Goal: Task Accomplishment & Management: Use online tool/utility

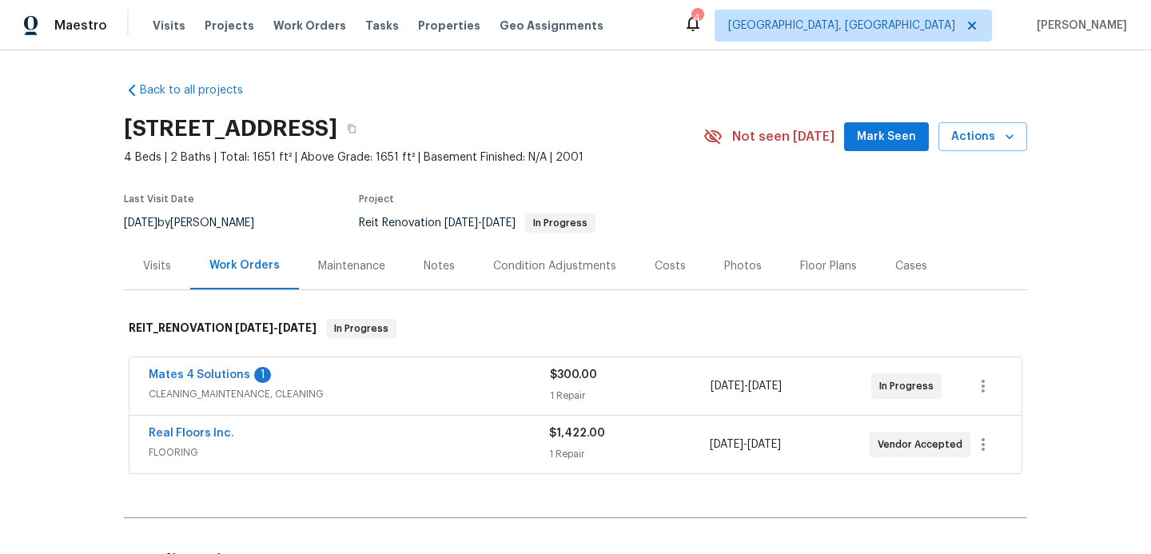
click at [440, 265] on div "Notes" at bounding box center [439, 266] width 31 height 16
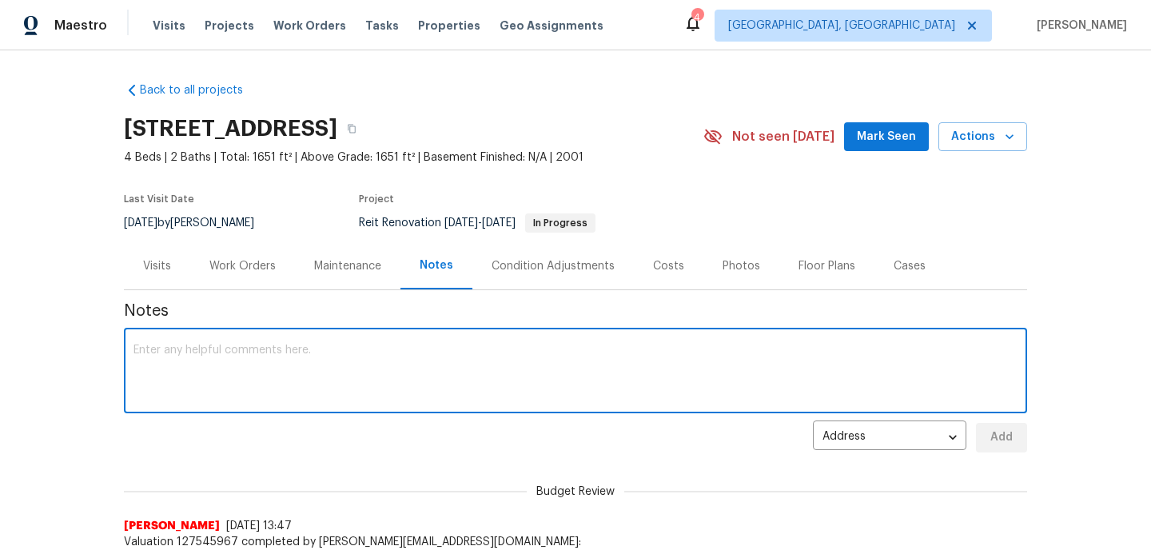
click at [253, 354] on textarea at bounding box center [575, 372] width 884 height 56
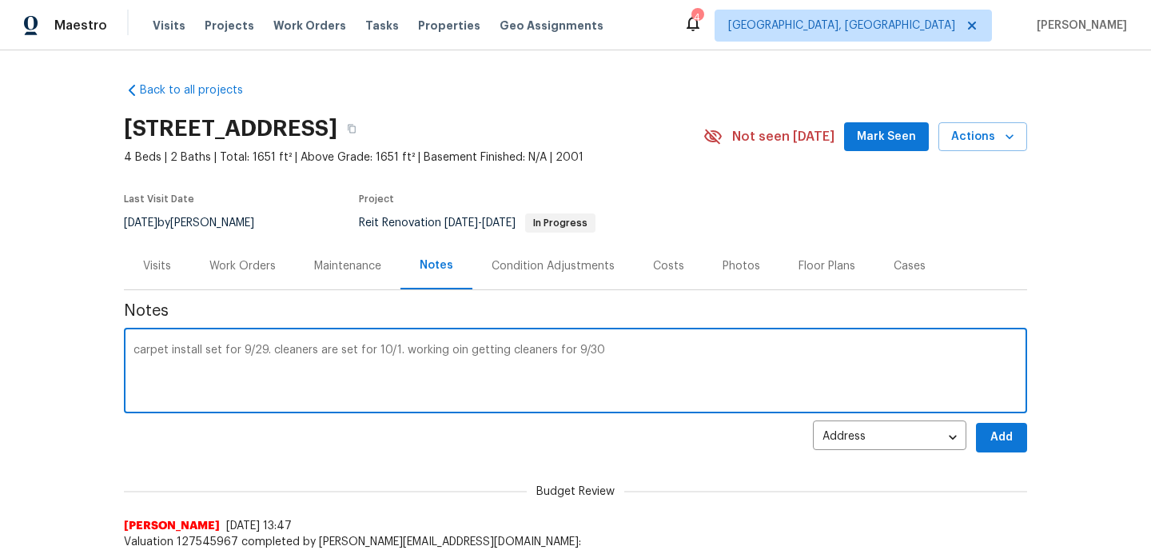
click at [461, 353] on textarea "carpet install set for 9/29. cleaners are set for 10/1. working oin getting cle…" at bounding box center [575, 372] width 884 height 56
click at [503, 348] on textarea "carpet install set for 9/29. cleaners are set for 10/1. working oin getting cle…" at bounding box center [575, 372] width 884 height 56
click at [564, 352] on textarea "carpet install set for 9/29. cleaners are set for 10/1. working on cleaners for…" at bounding box center [575, 372] width 884 height 56
type textarea "carpet install set for 9/29. cleaners are set for 10/1. working on cleaners for…"
click at [1017, 441] on button "Add" at bounding box center [1001, 438] width 51 height 30
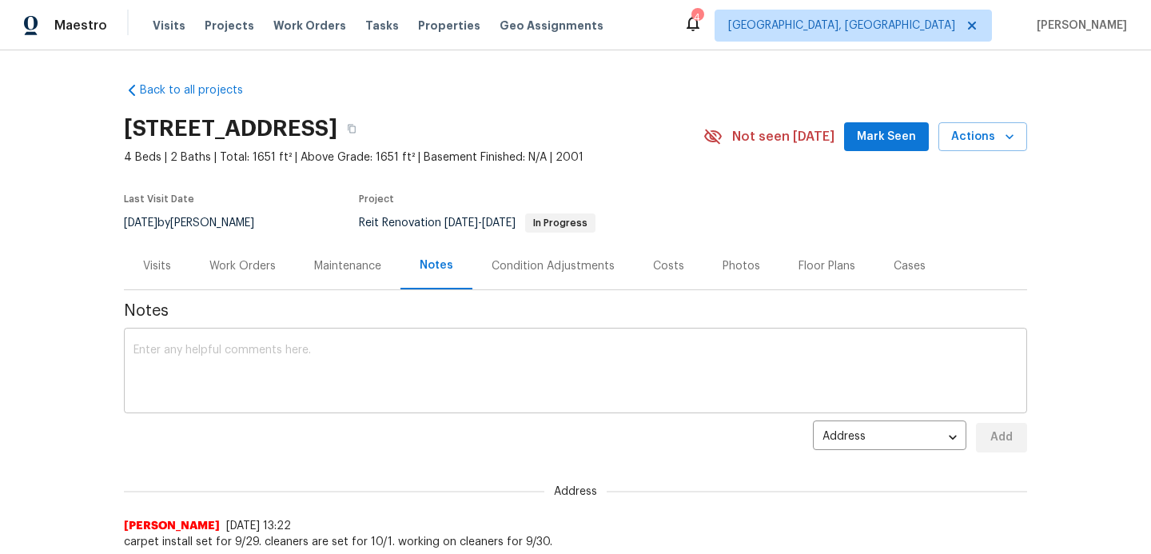
click at [203, 359] on textarea at bounding box center [575, 372] width 884 height 56
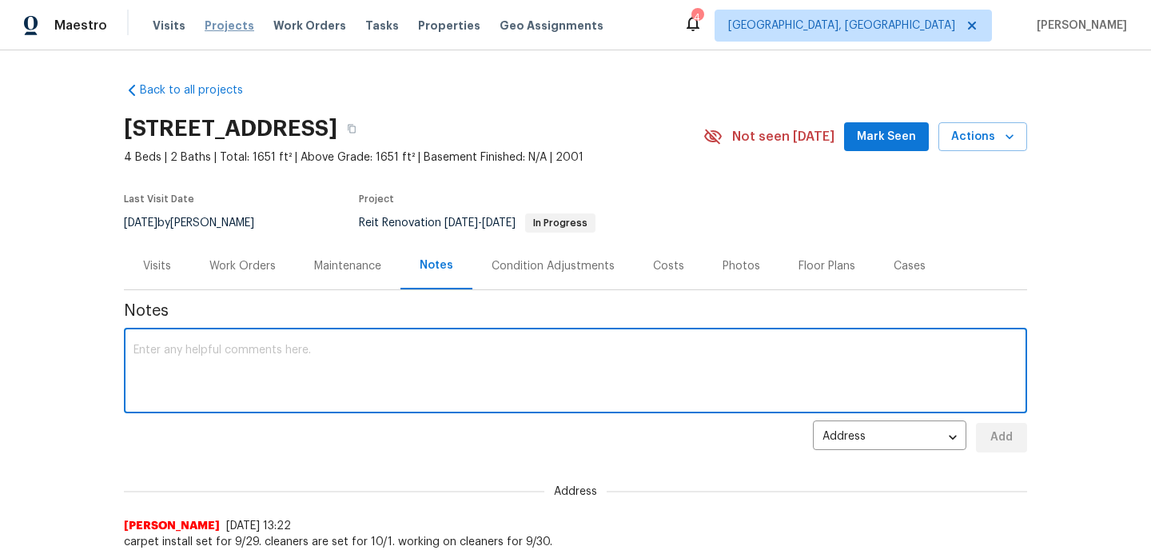
click at [226, 25] on span "Projects" at bounding box center [230, 26] width 50 height 16
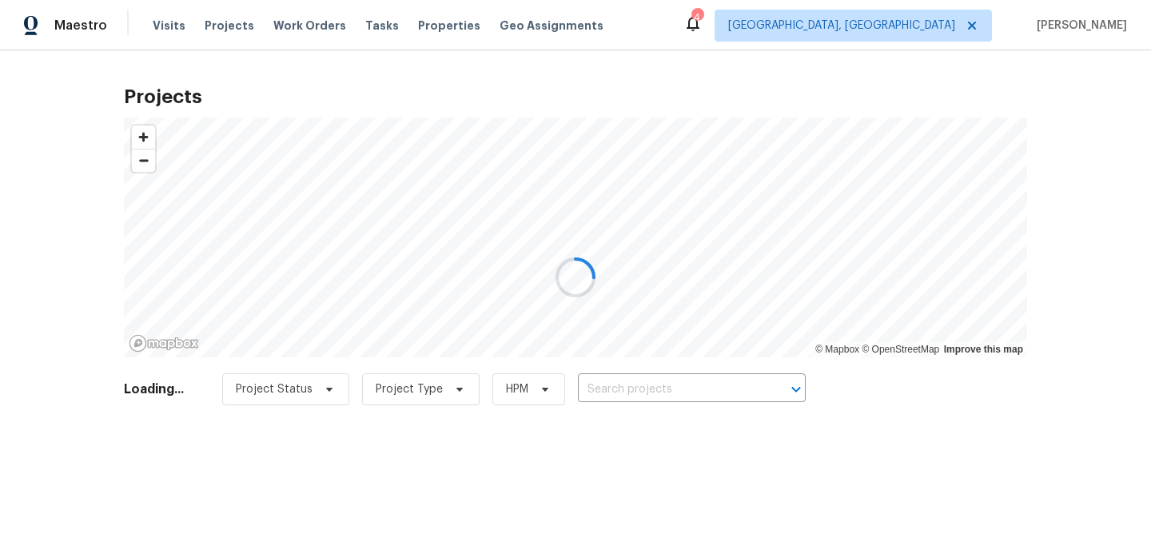
click at [279, 26] on div at bounding box center [575, 277] width 1151 height 554
